Goal: Task Accomplishment & Management: Complete application form

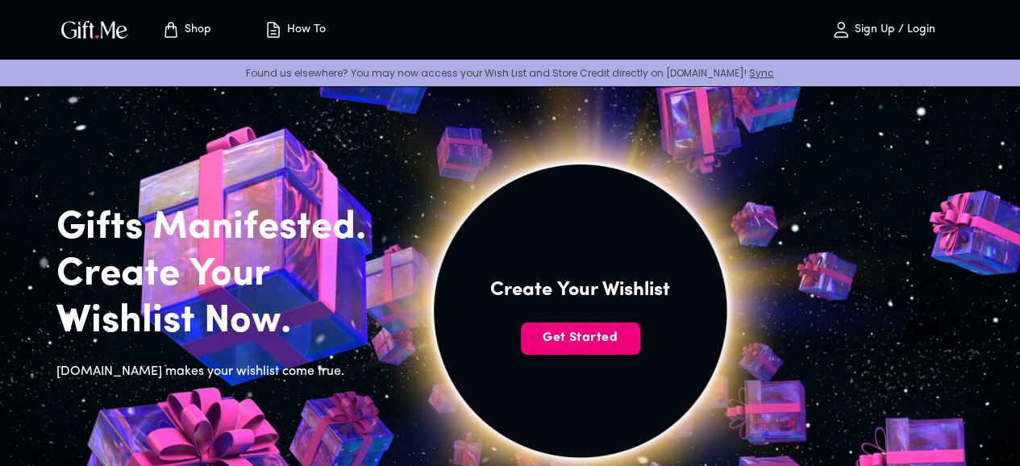
click at [640, 347] on span "Get Started" at bounding box center [580, 338] width 119 height 18
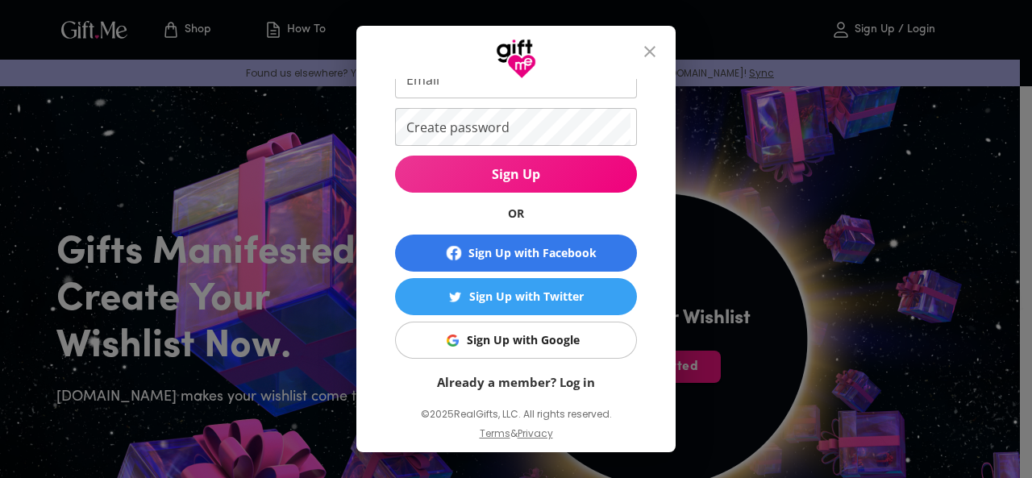
scroll to position [124, 0]
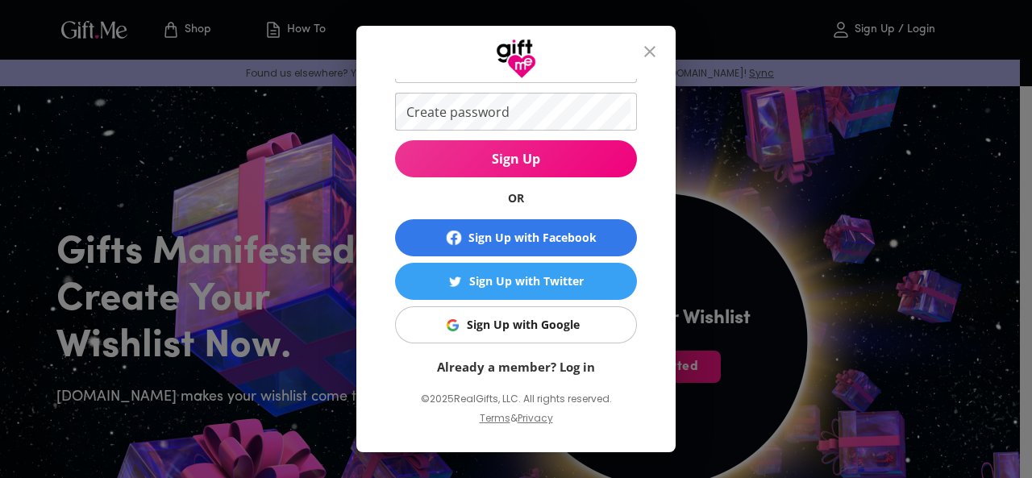
click at [507, 236] on div "Sign Up with Facebook" at bounding box center [532, 238] width 128 height 18
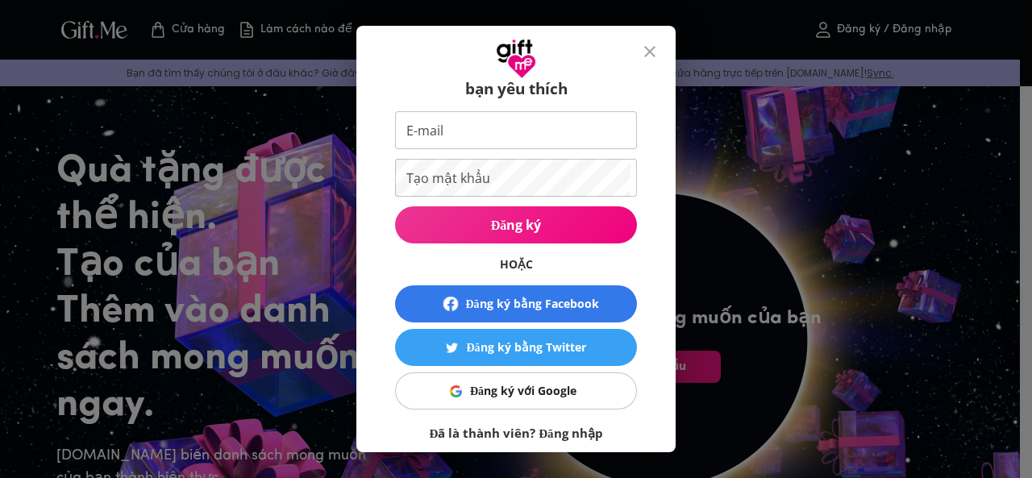
scroll to position [144, 0]
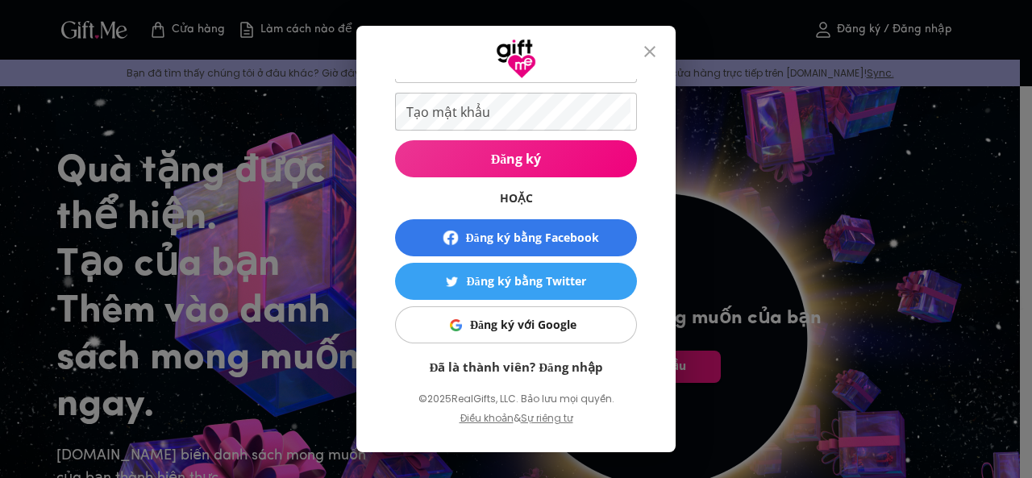
click at [489, 320] on font "Đăng ký với Google" at bounding box center [523, 324] width 106 height 15
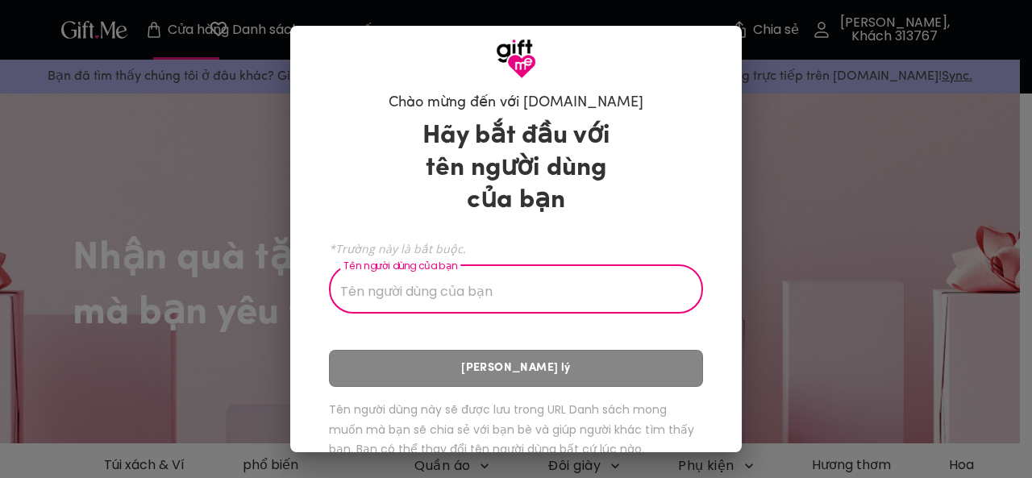
click at [499, 289] on input "Tên người dùng của bạn" at bounding box center [507, 290] width 356 height 45
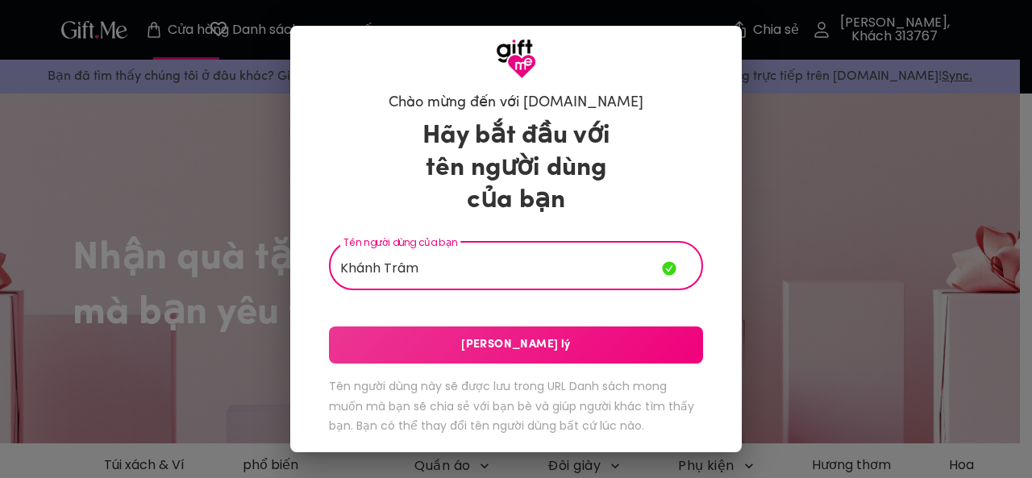
click at [578, 317] on div "Hãy bắt đầu với tên người dùng của bạn Tên người dùng của bạn Khánh Trâm Tên ng…" at bounding box center [516, 280] width 374 height 335
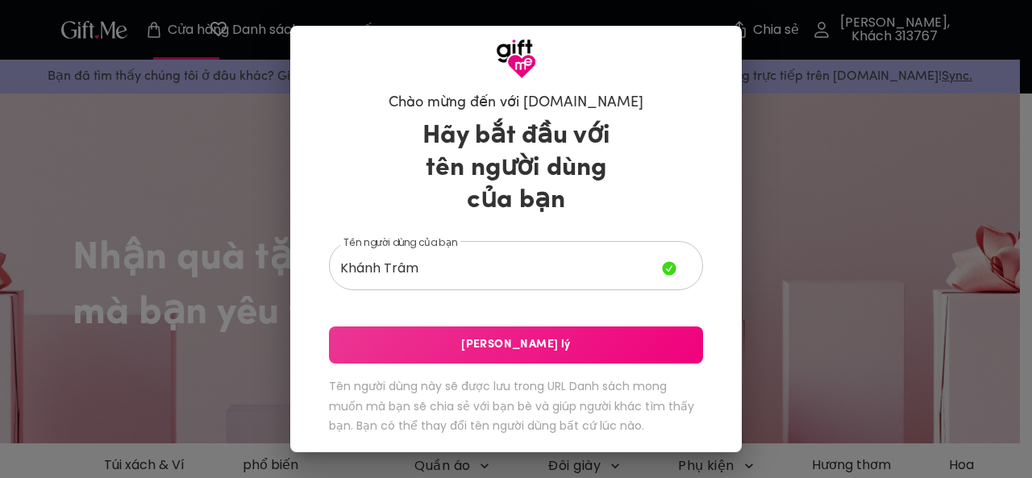
click at [574, 335] on button "Lưu Xử lý" at bounding box center [516, 345] width 374 height 37
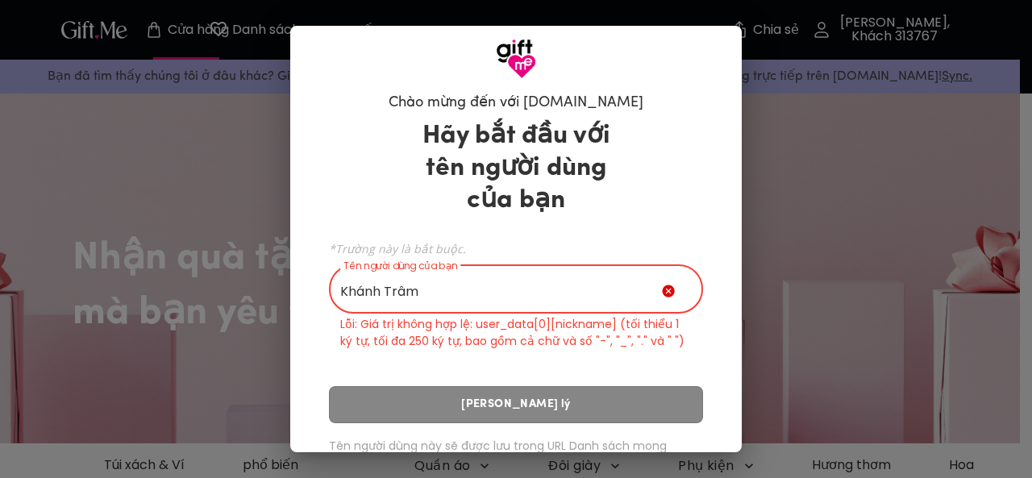
click at [434, 289] on input "Khánh Trâm" at bounding box center [495, 290] width 333 height 45
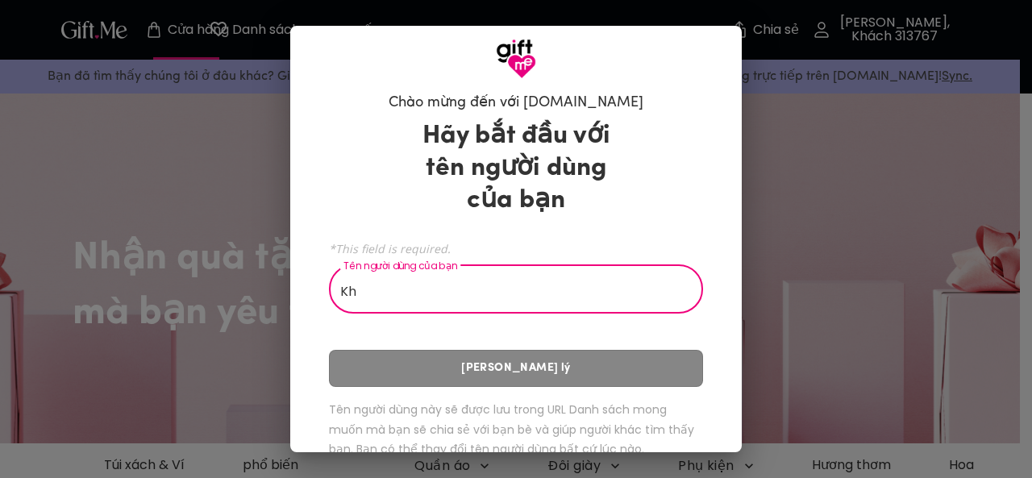
type input "K"
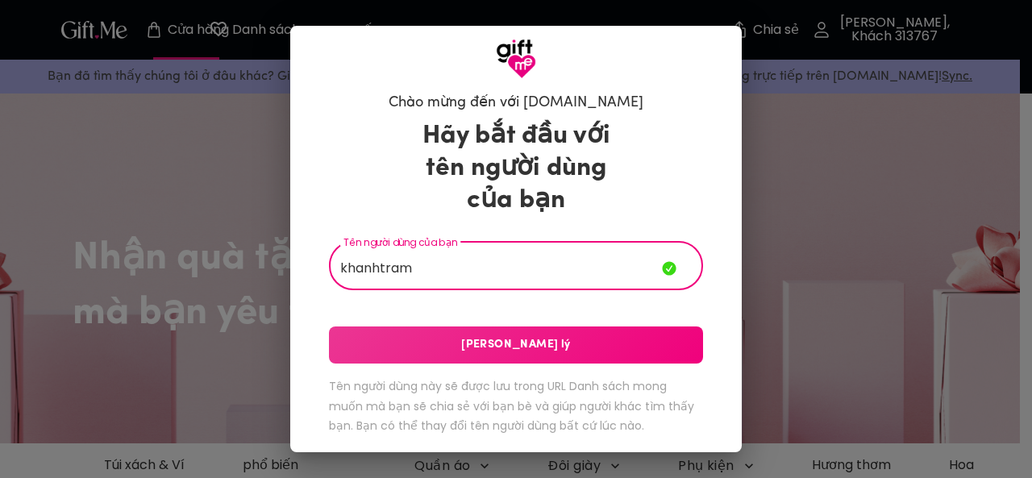
type input "khanhtram"
click at [594, 341] on div "Hãy bắt đầu với tên người dùng của bạn Tên người dùng của bạn khanhtram Tên ngư…" at bounding box center [516, 280] width 374 height 335
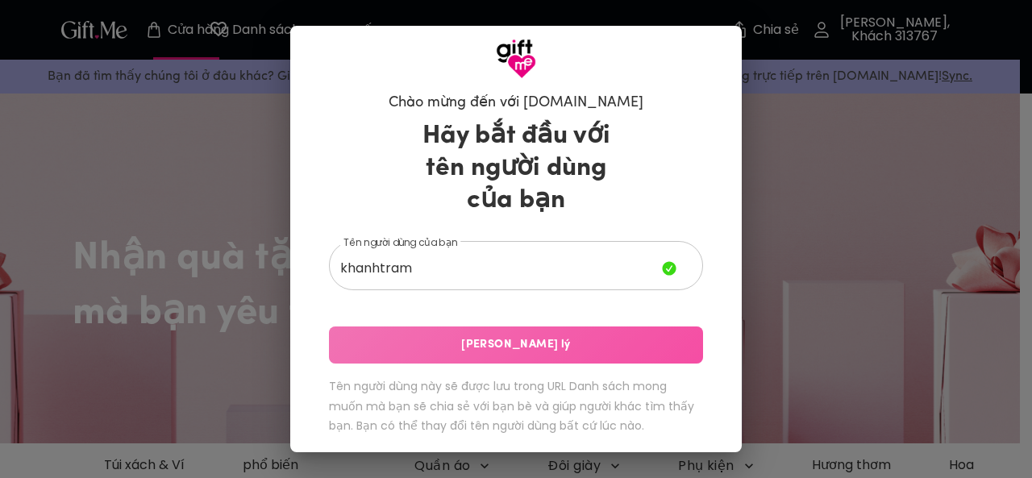
click at [572, 346] on span "Lưu Xử lý" at bounding box center [516, 345] width 374 height 18
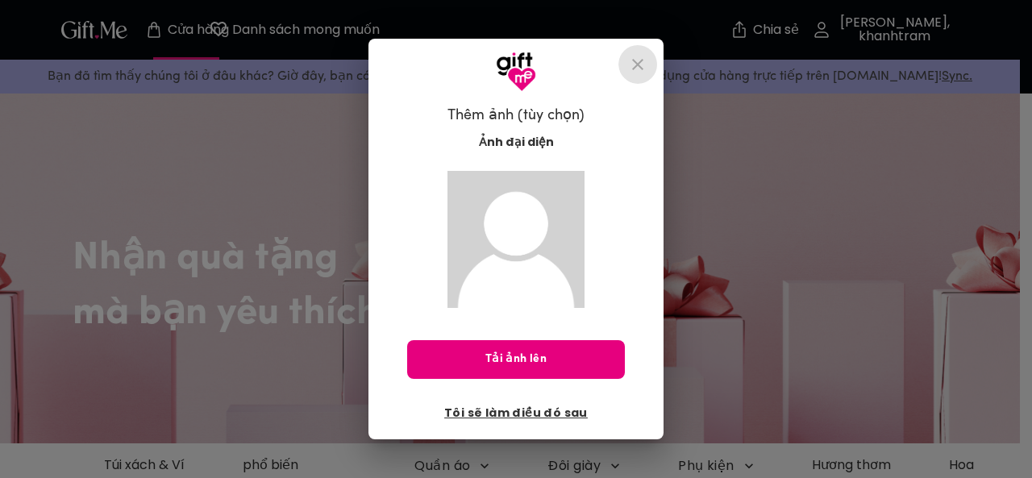
click at [630, 69] on icon "đóng" at bounding box center [637, 64] width 19 height 19
